Goal: Transaction & Acquisition: Purchase product/service

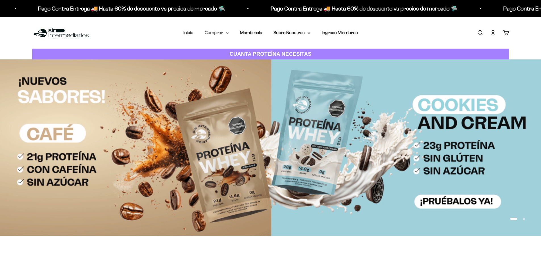
click at [224, 31] on summary "Comprar" at bounding box center [217, 32] width 24 height 7
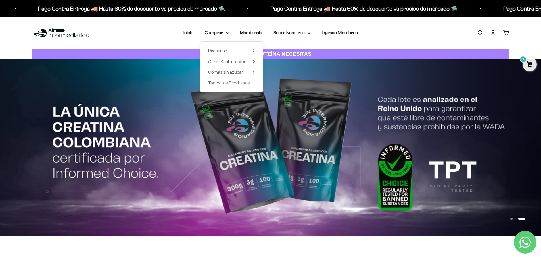
click at [494, 35] on link "Iniciar sesión" at bounding box center [493, 33] width 6 height 6
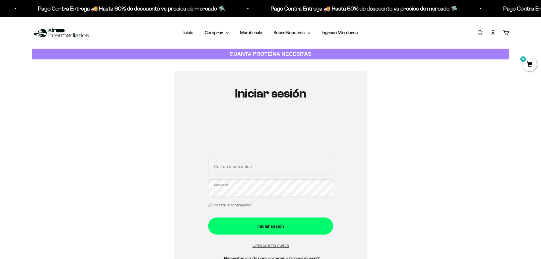
click at [258, 175] on div "Correo electrónico Contraseña ¿Olvidaste la contraseña?" at bounding box center [270, 184] width 125 height 53
click at [265, 164] on input "Correo electrónico" at bounding box center [270, 166] width 125 height 17
type input "juancamachoc97@gmail.com"
click at [208, 217] on button "Iniciar sesión" at bounding box center [270, 225] width 125 height 17
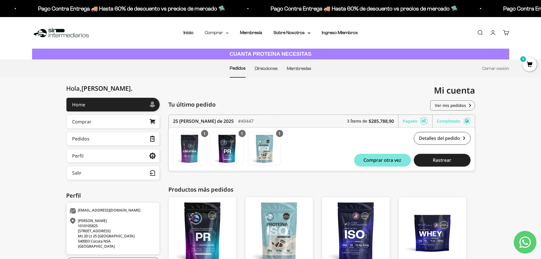
click at [219, 30] on summary "Comprar" at bounding box center [217, 32] width 24 height 7
click at [250, 61] on summary "Otros Suplementos" at bounding box center [231, 61] width 47 height 7
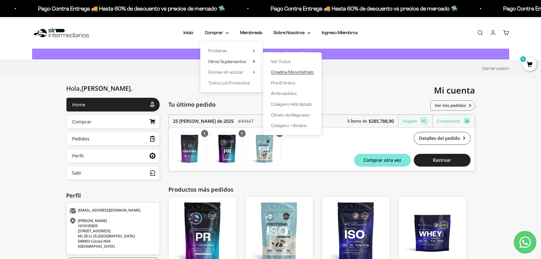
click at [295, 75] on span "Creatina Monohidrato" at bounding box center [292, 71] width 43 height 7
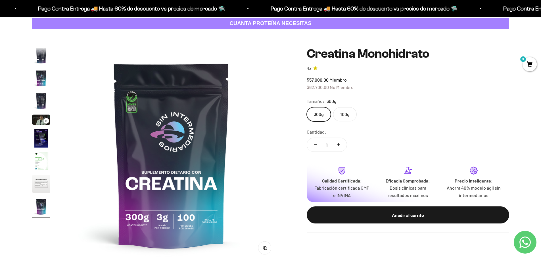
scroll to position [114, 0]
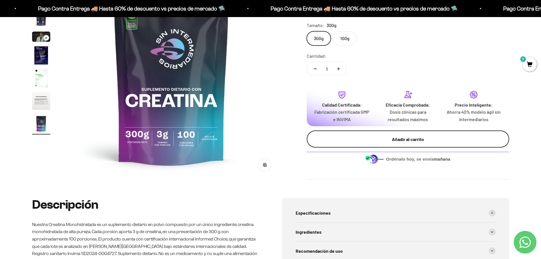
click at [443, 143] on button "Añadir al carrito" at bounding box center [408, 138] width 202 height 17
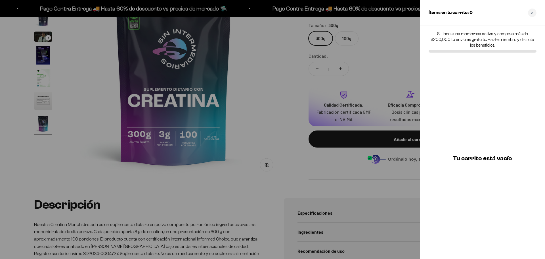
click at [393, 63] on div at bounding box center [272, 129] width 545 height 259
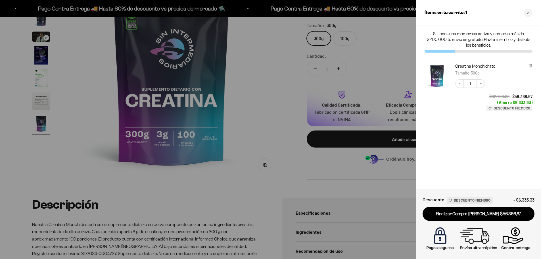
scroll to position [0, 0]
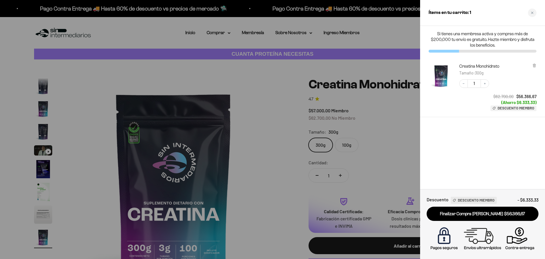
click at [385, 117] on div at bounding box center [272, 129] width 545 height 259
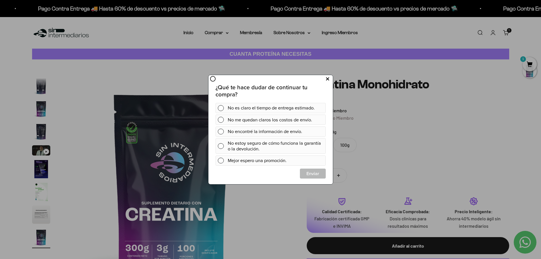
click at [324, 79] on button at bounding box center [327, 78] width 11 height 9
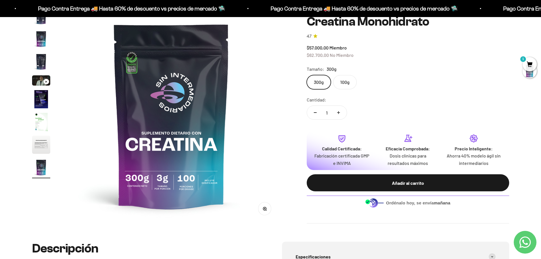
scroll to position [85, 0]
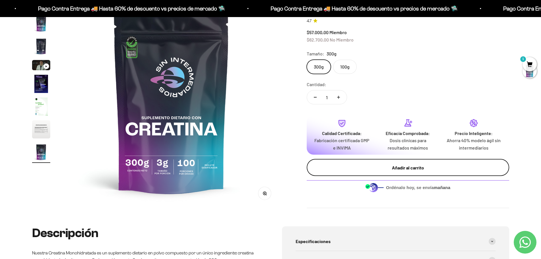
click at [421, 171] on button "Añadir al carrito" at bounding box center [408, 167] width 202 height 17
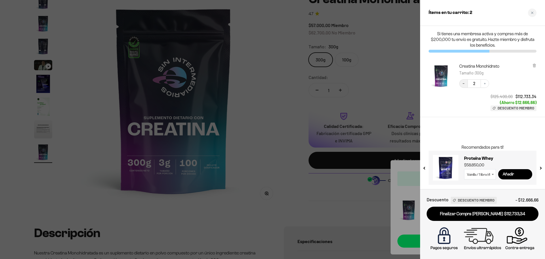
drag, startPoint x: 466, startPoint y: 84, endPoint x: 460, endPoint y: 85, distance: 5.4
click at [466, 84] on button "Decrease quantity" at bounding box center [463, 83] width 9 height 9
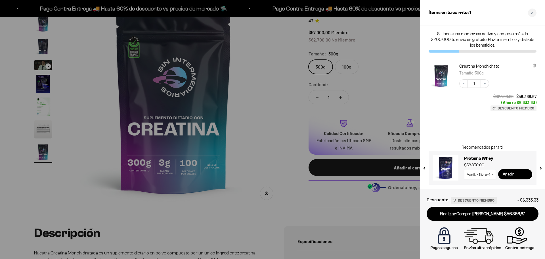
click at [382, 90] on div at bounding box center [272, 129] width 545 height 259
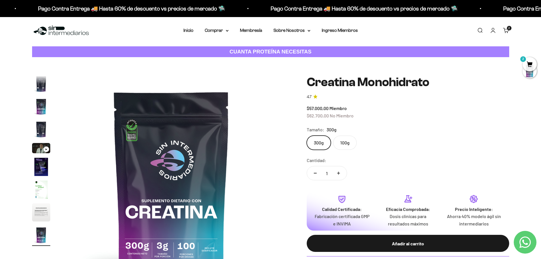
scroll to position [0, 0]
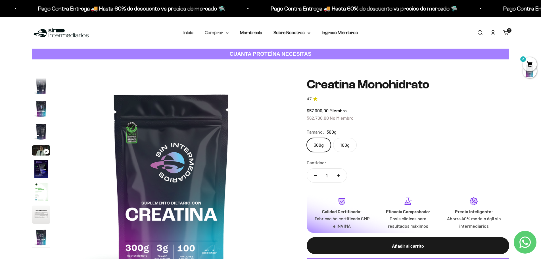
click at [221, 33] on summary "Comprar" at bounding box center [217, 32] width 24 height 7
click at [242, 61] on span "Otros Suplementos" at bounding box center [227, 61] width 38 height 5
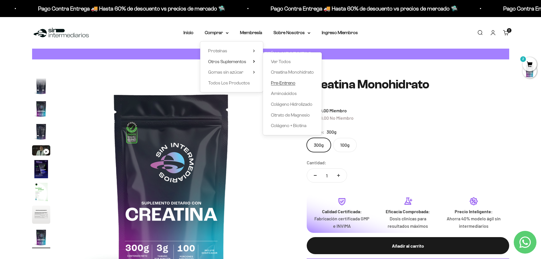
click at [291, 82] on span "Pre-Entreno" at bounding box center [283, 82] width 24 height 5
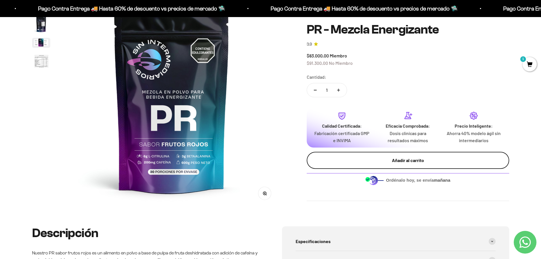
click at [411, 165] on button "Añadir al carrito" at bounding box center [408, 160] width 202 height 17
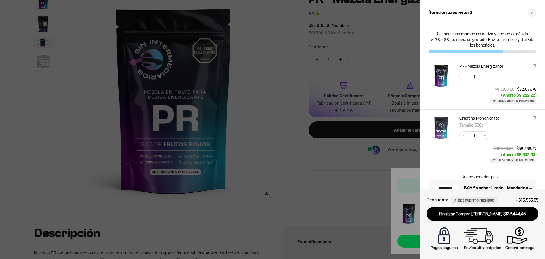
click at [394, 93] on div at bounding box center [272, 129] width 545 height 259
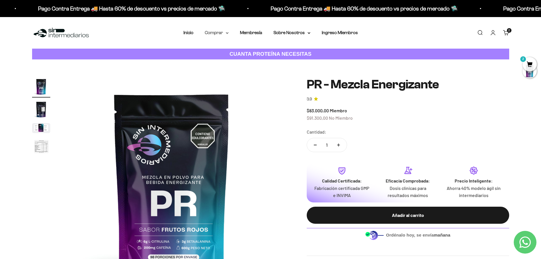
click at [211, 31] on summary "Comprar" at bounding box center [217, 32] width 24 height 7
click at [242, 72] on span "Gomas sin azúcar" at bounding box center [225, 72] width 35 height 5
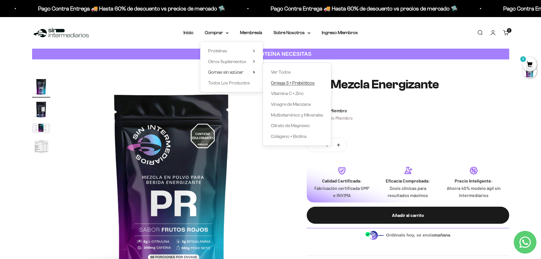
click at [296, 82] on span "Omega 3 + Prebióticos" at bounding box center [293, 82] width 44 height 5
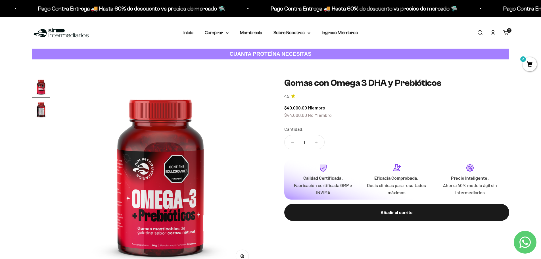
click at [43, 110] on img "Ir al artículo 2" at bounding box center [41, 109] width 18 height 18
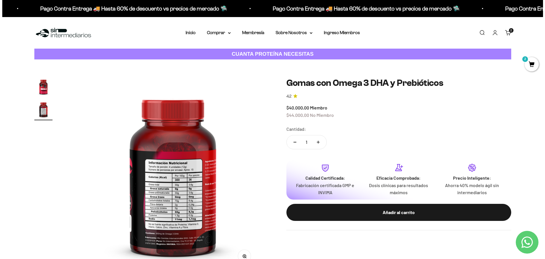
scroll to position [0, 200]
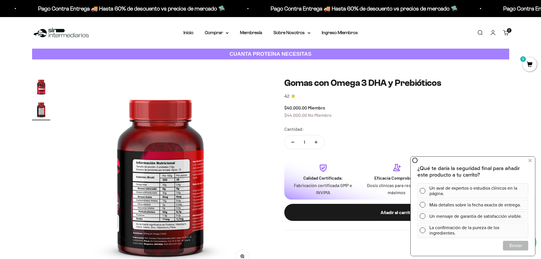
click at [509, 31] on span "2" at bounding box center [508, 30] width 1 height 3
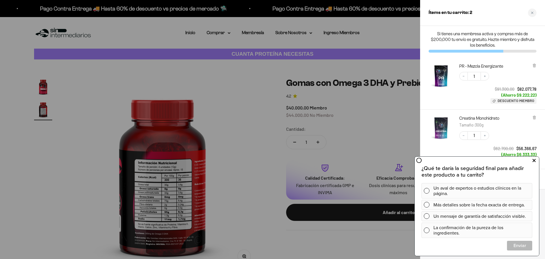
click at [534, 161] on icon at bounding box center [534, 160] width 3 height 7
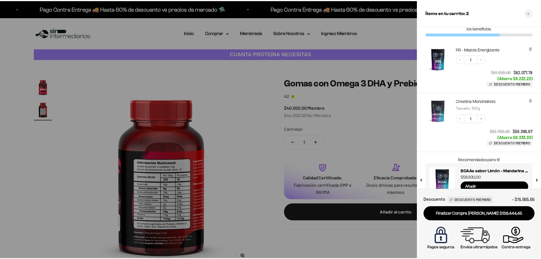
scroll to position [30, 0]
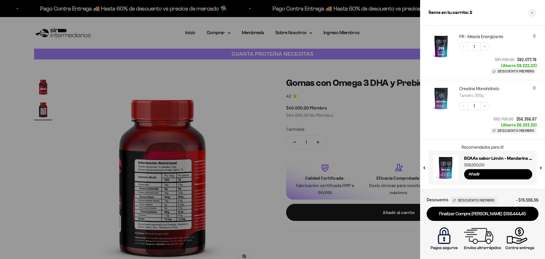
click at [289, 104] on div at bounding box center [272, 129] width 545 height 259
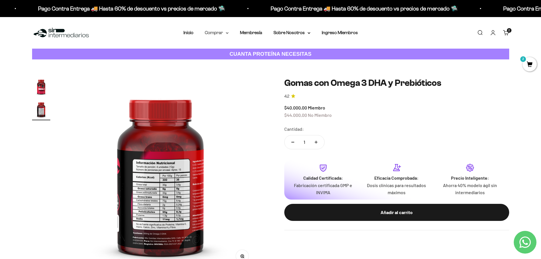
click at [223, 32] on summary "Comprar" at bounding box center [217, 32] width 24 height 7
click at [227, 48] on span "Proteínas" at bounding box center [217, 50] width 19 height 7
click at [237, 59] on span "Otros Suplementos" at bounding box center [227, 61] width 38 height 5
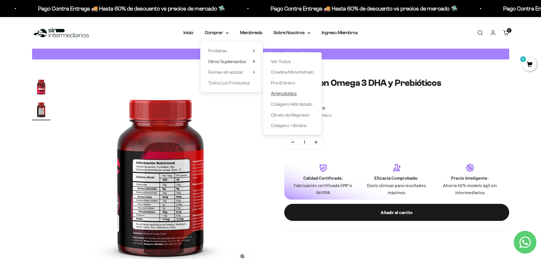
click at [291, 92] on span "Aminoácidos" at bounding box center [284, 93] width 26 height 5
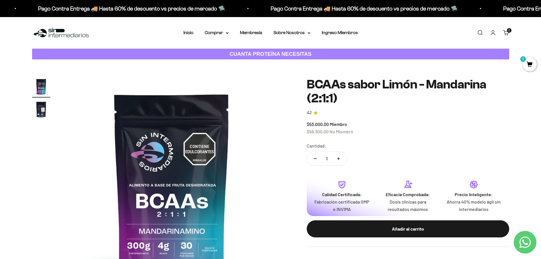
click at [530, 62] on span "2" at bounding box center [529, 64] width 14 height 14
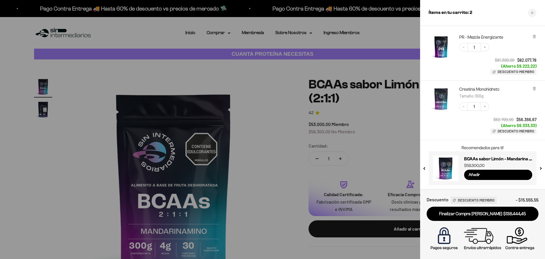
scroll to position [30, 0]
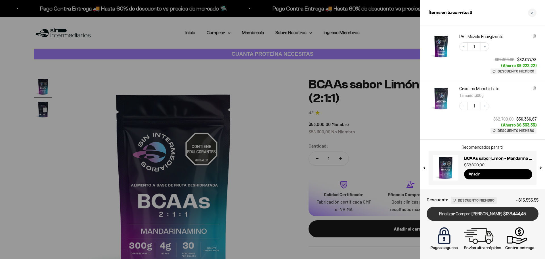
click at [502, 213] on link "Finalizar Compra [PERSON_NAME] $138.444,45" at bounding box center [483, 213] width 112 height 14
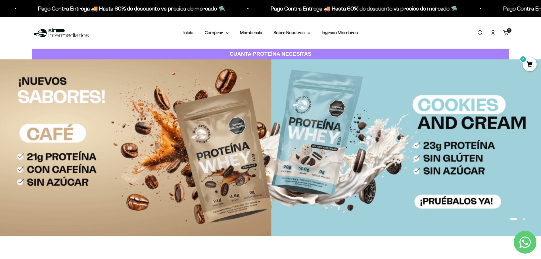
click at [24, 35] on div "Menú [GEOGRAPHIC_DATA] Inicio Comprar Proteínas Ver Todos Whey Iso Vegan Pancak…" at bounding box center [270, 33] width 541 height 32
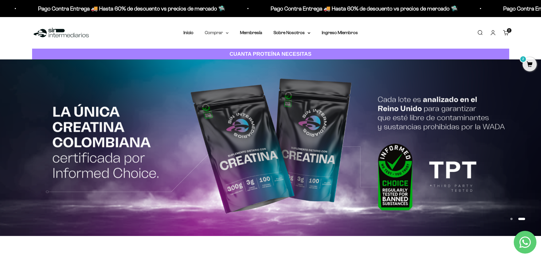
click at [227, 32] on icon at bounding box center [227, 33] width 3 height 2
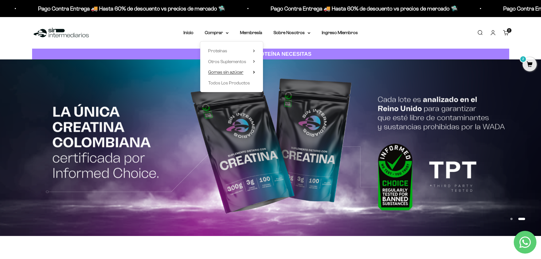
click at [254, 71] on icon at bounding box center [254, 72] width 2 height 3
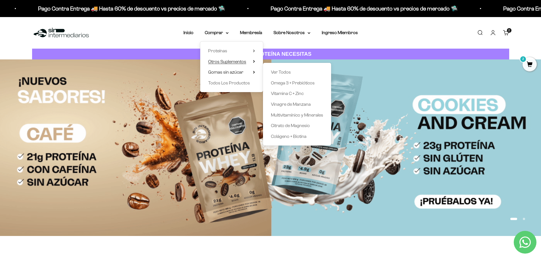
click at [254, 59] on summary "Otros Suplementos" at bounding box center [231, 61] width 47 height 7
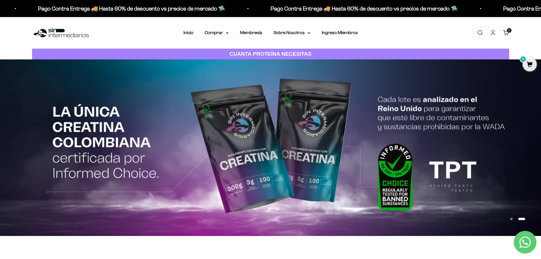
click at [509, 32] on cart-count "2 artículos 2" at bounding box center [509, 30] width 5 height 5
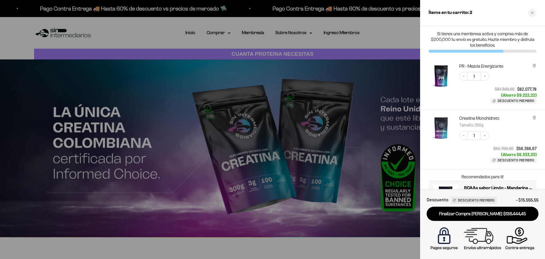
click at [287, 46] on div at bounding box center [272, 129] width 545 height 259
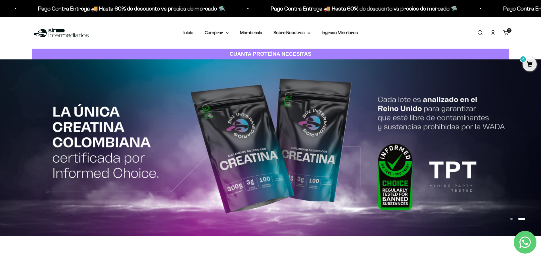
click at [225, 28] on div "Menú Buscar Inicio Comprar Proteínas Ver Todos Whey Iso Vegan Pancakes Pre-Entr…" at bounding box center [270, 33] width 541 height 32
click at [226, 31] on summary "Comprar" at bounding box center [217, 32] width 24 height 7
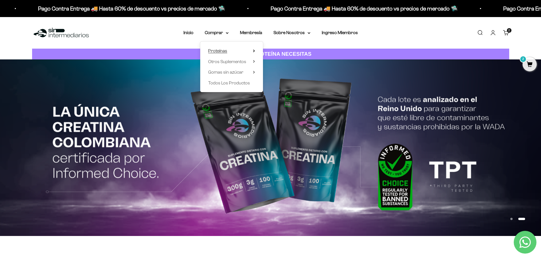
click at [234, 53] on summary "Proteínas" at bounding box center [231, 50] width 47 height 7
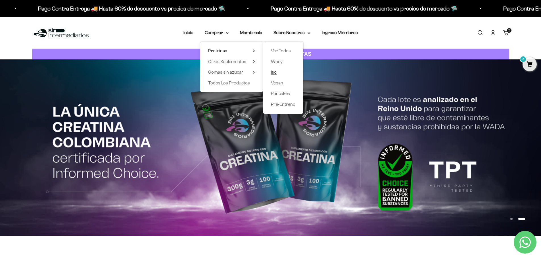
click at [273, 71] on span "Iso" at bounding box center [274, 72] width 6 height 5
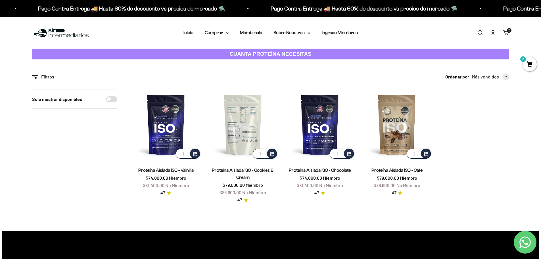
click at [244, 134] on img at bounding box center [243, 124] width 70 height 70
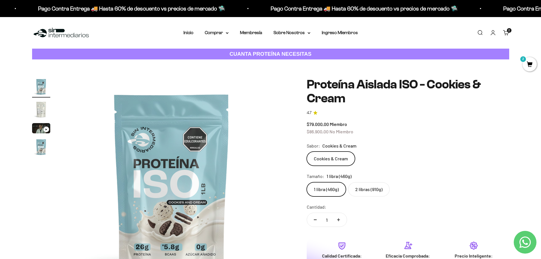
click at [363, 188] on label "2 libras (910g)" at bounding box center [368, 189] width 41 height 14
click at [307, 182] on input "2 libras (910g)" at bounding box center [306, 182] width 0 height 0
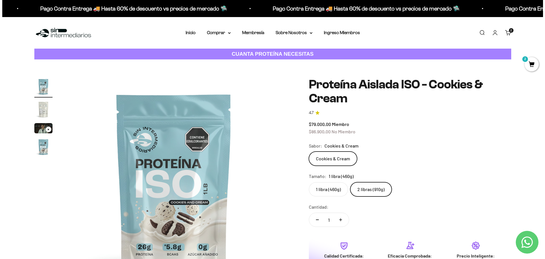
scroll to position [0, 667]
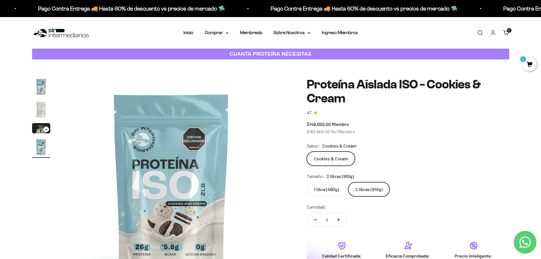
click at [529, 60] on span "2" at bounding box center [529, 64] width 14 height 14
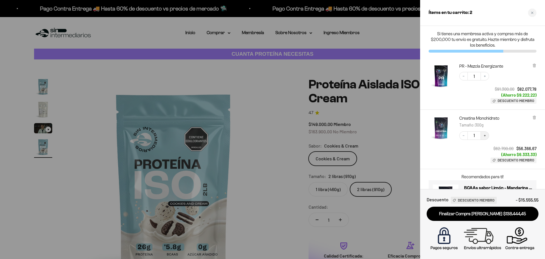
click at [486, 135] on icon "Increase quantity" at bounding box center [485, 136] width 2 height 2
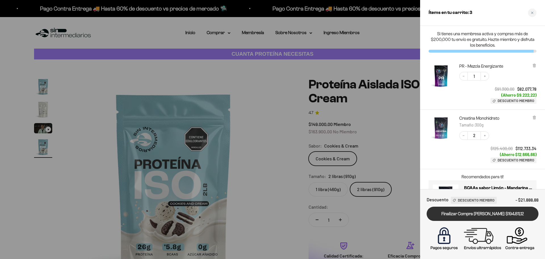
click at [503, 214] on link "Finalizar Compra [PERSON_NAME] $194.811,12" at bounding box center [483, 213] width 112 height 14
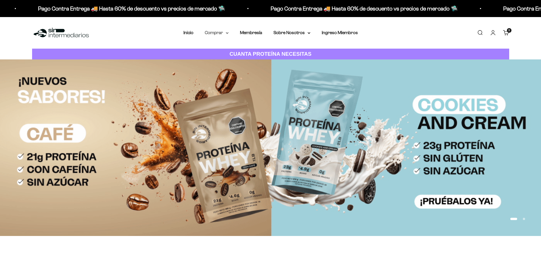
click at [220, 34] on summary "Comprar" at bounding box center [217, 32] width 24 height 7
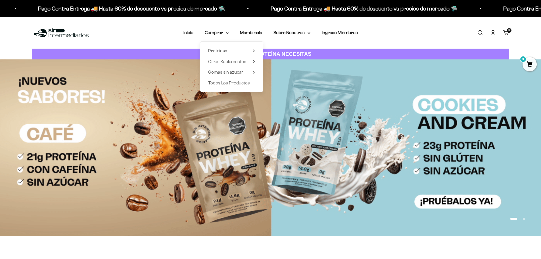
click at [232, 45] on div "Proteínas Ver Todos Whey Iso Vegan" at bounding box center [231, 66] width 63 height 51
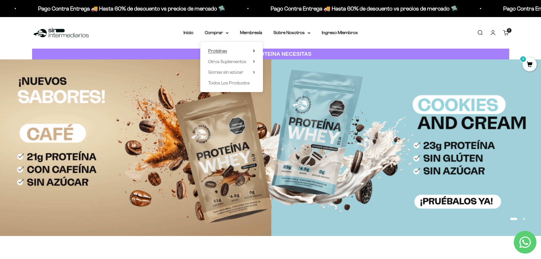
click at [235, 50] on summary "Proteínas" at bounding box center [231, 50] width 47 height 7
